Goal: Obtain resource: Obtain resource

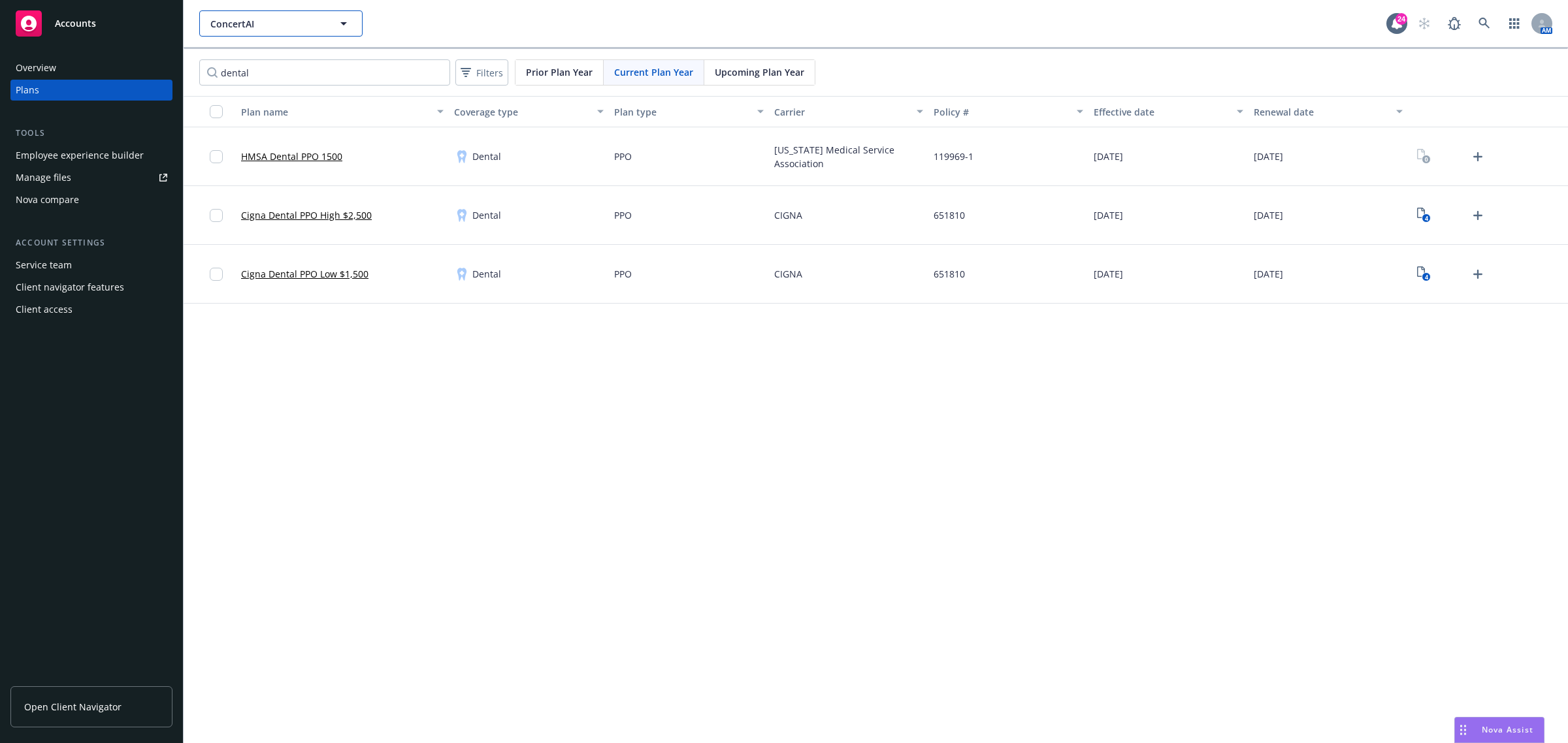
click at [273, 19] on span "ConcertAI" at bounding box center [266, 24] width 113 height 14
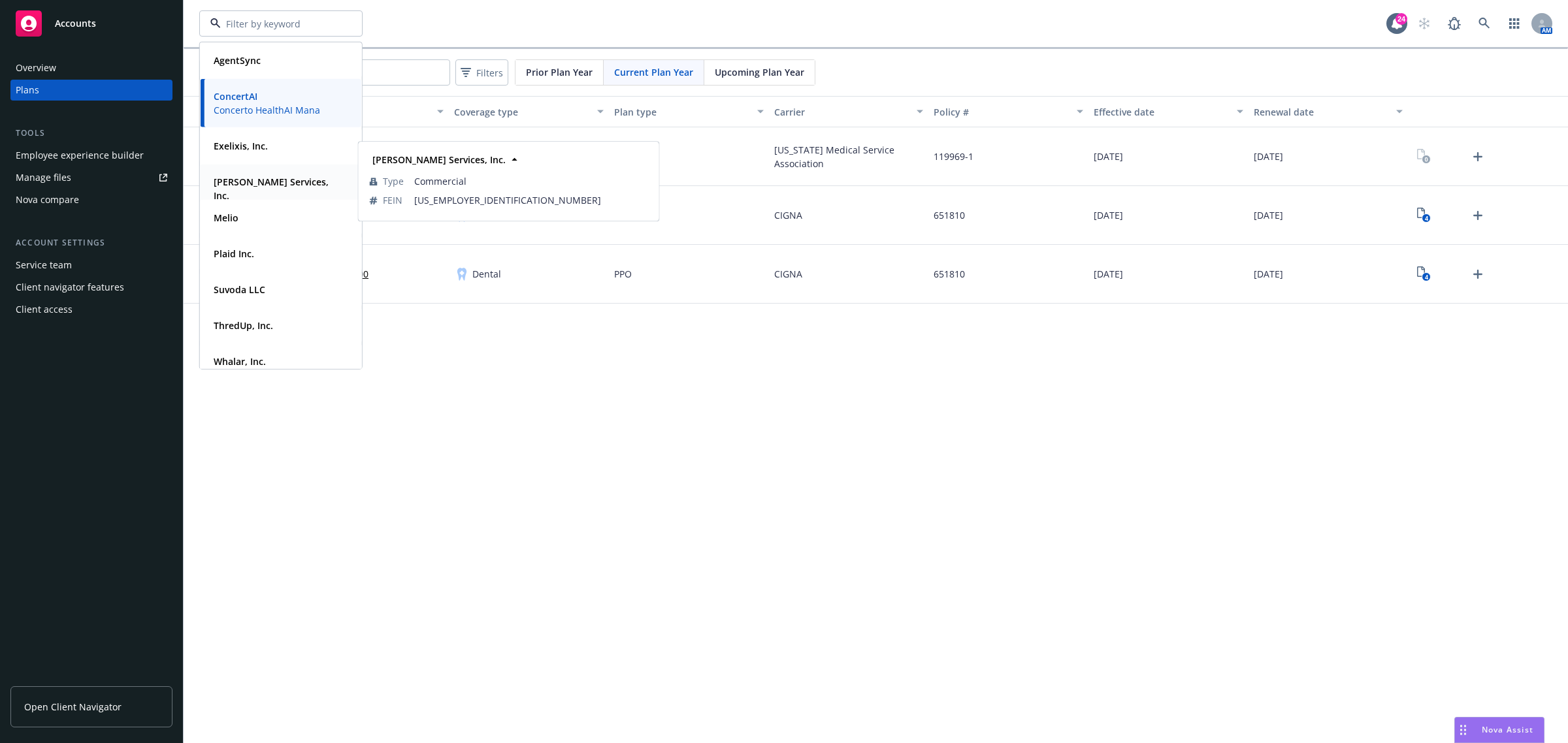
click at [255, 181] on strong "[PERSON_NAME] Services, Inc." at bounding box center [272, 189] width 115 height 26
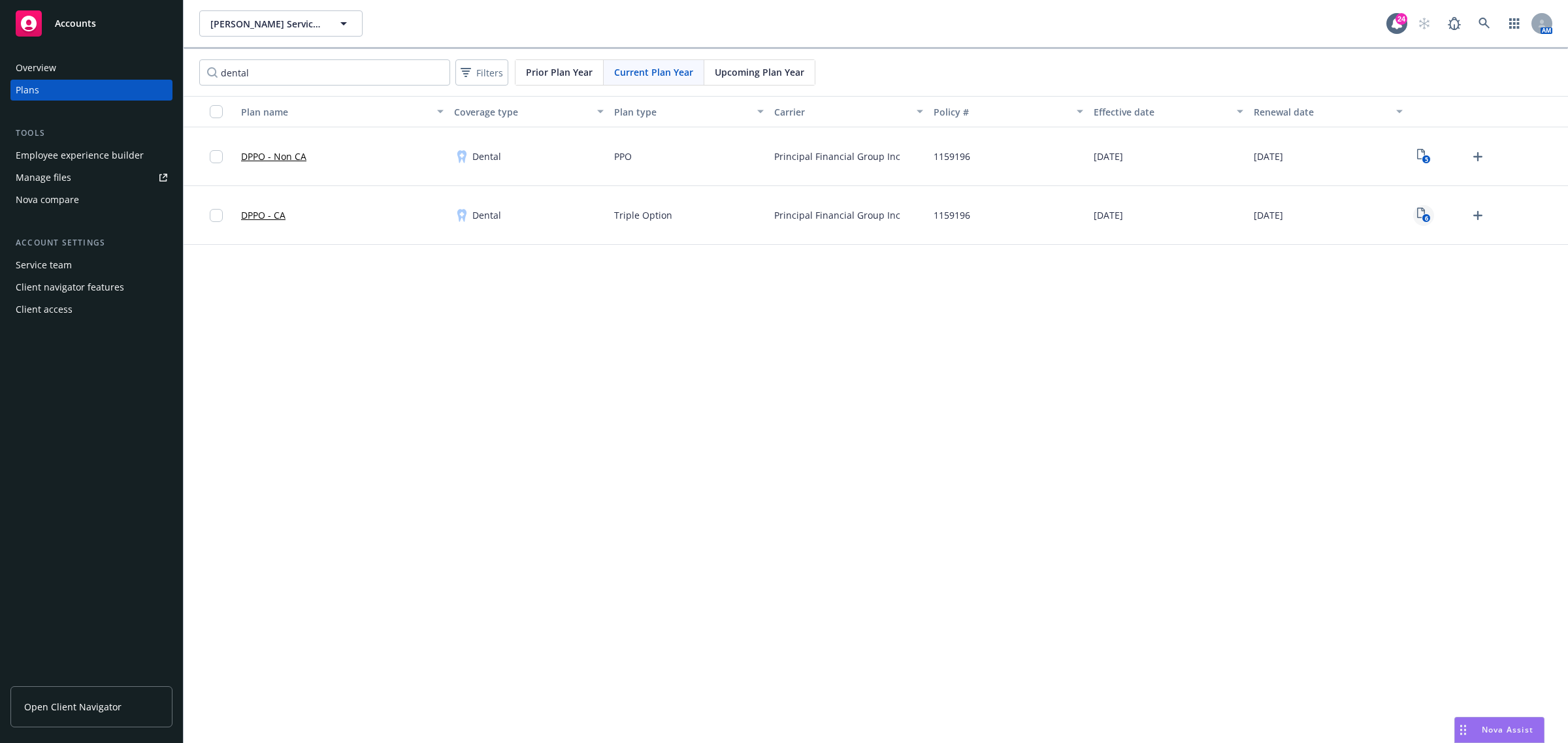
click at [1415, 217] on link "6" at bounding box center [1424, 216] width 21 height 21
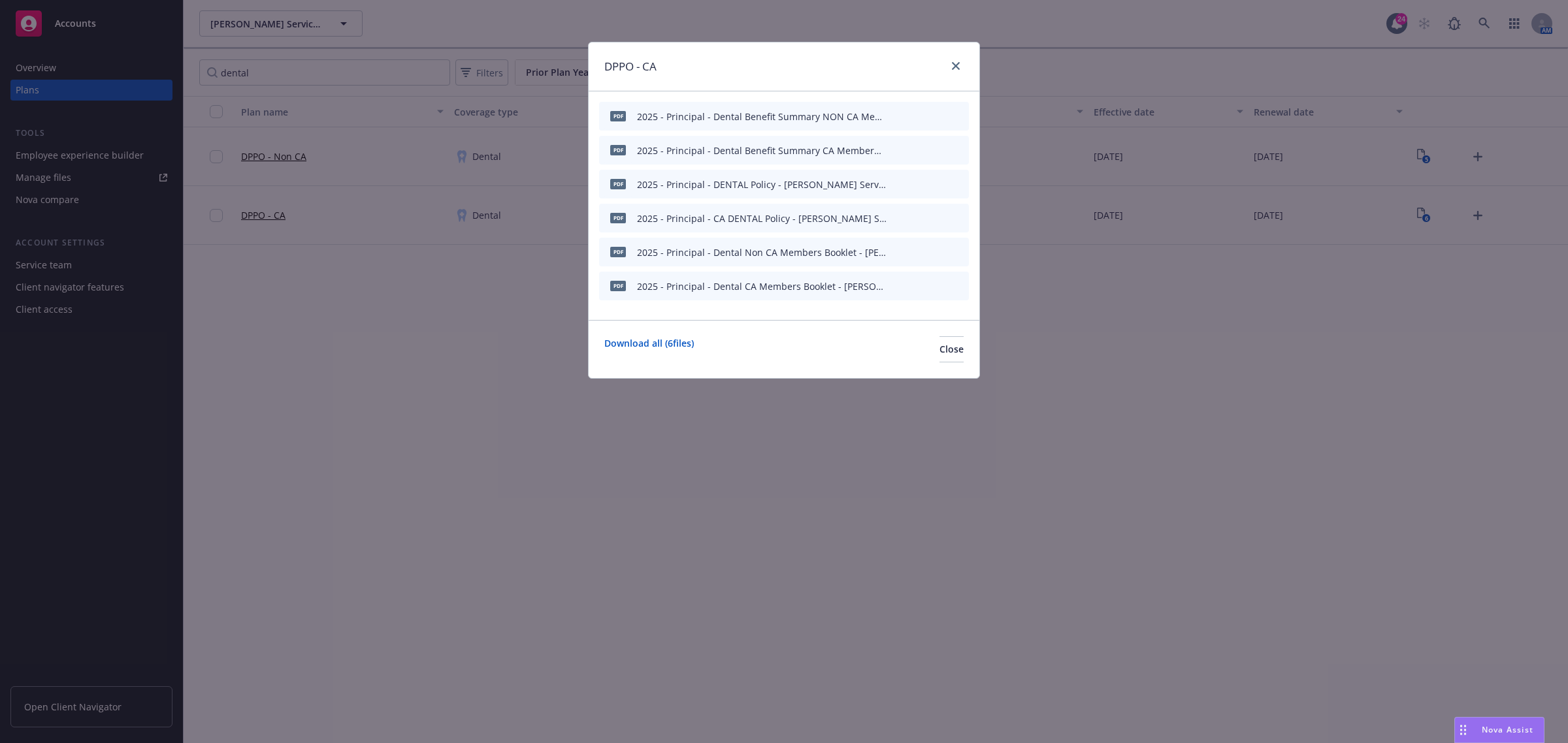
click at [933, 150] on icon "preview file" at bounding box center [935, 149] width 11 height 9
click at [932, 114] on icon "preview file" at bounding box center [935, 115] width 11 height 9
click at [968, 61] on div "DPPO - CA" at bounding box center [784, 67] width 390 height 49
click at [952, 66] on icon "close" at bounding box center [956, 65] width 8 height 8
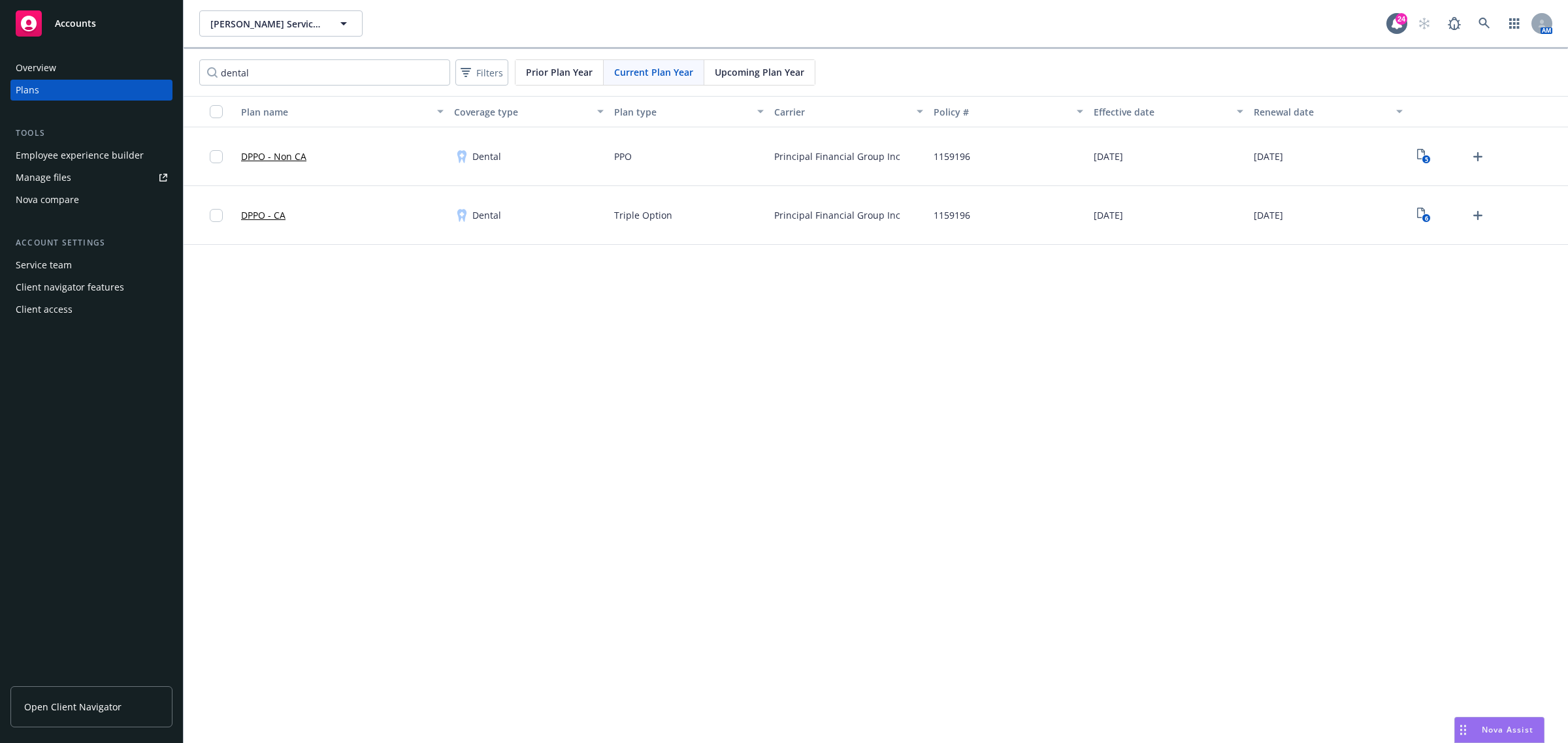
click at [680, 75] on span "Current Plan Year" at bounding box center [653, 72] width 79 height 14
click at [297, 70] on input "dental" at bounding box center [324, 72] width 251 height 26
